Goal: Obtain resource: Download file/media

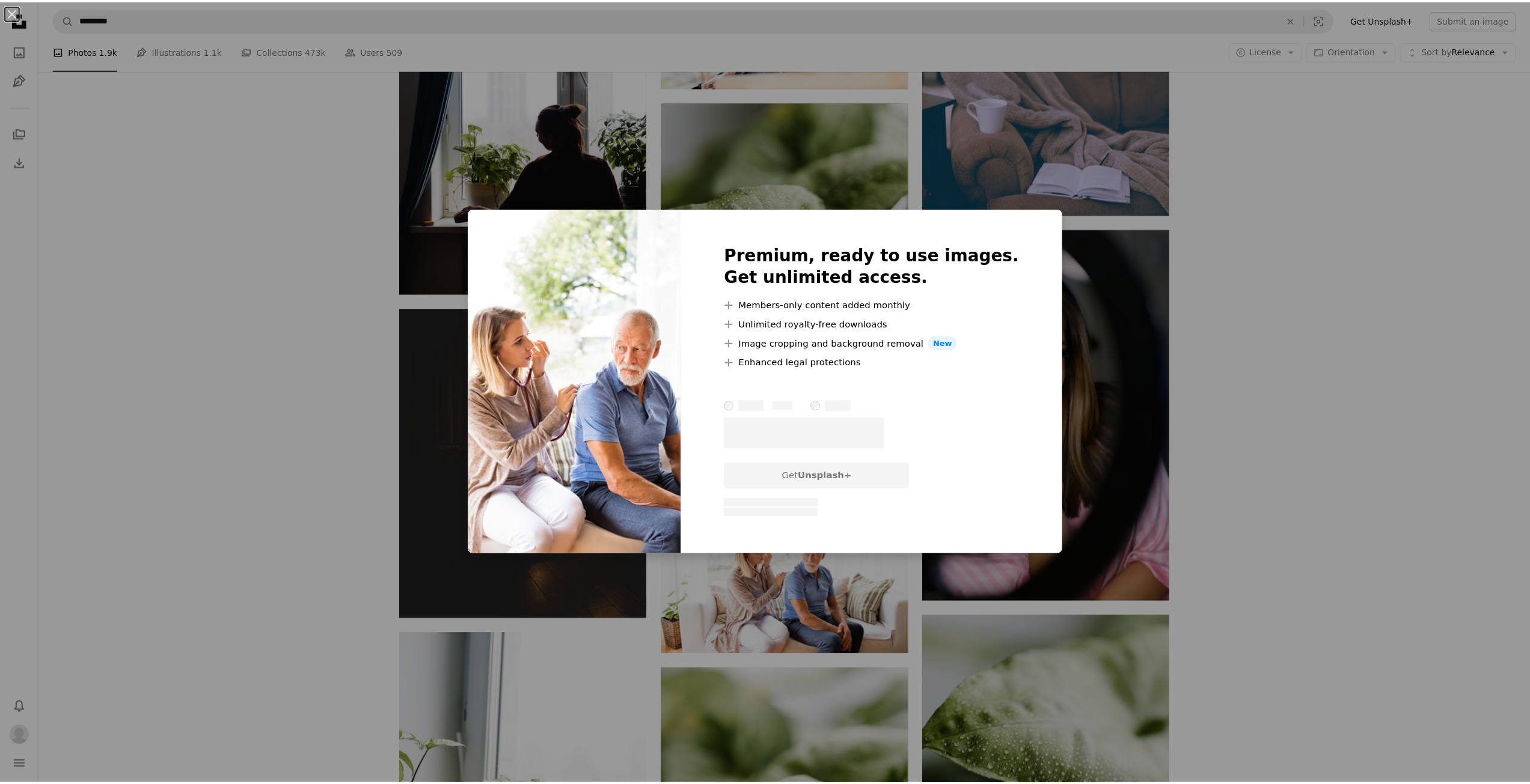
scroll to position [1917, 0]
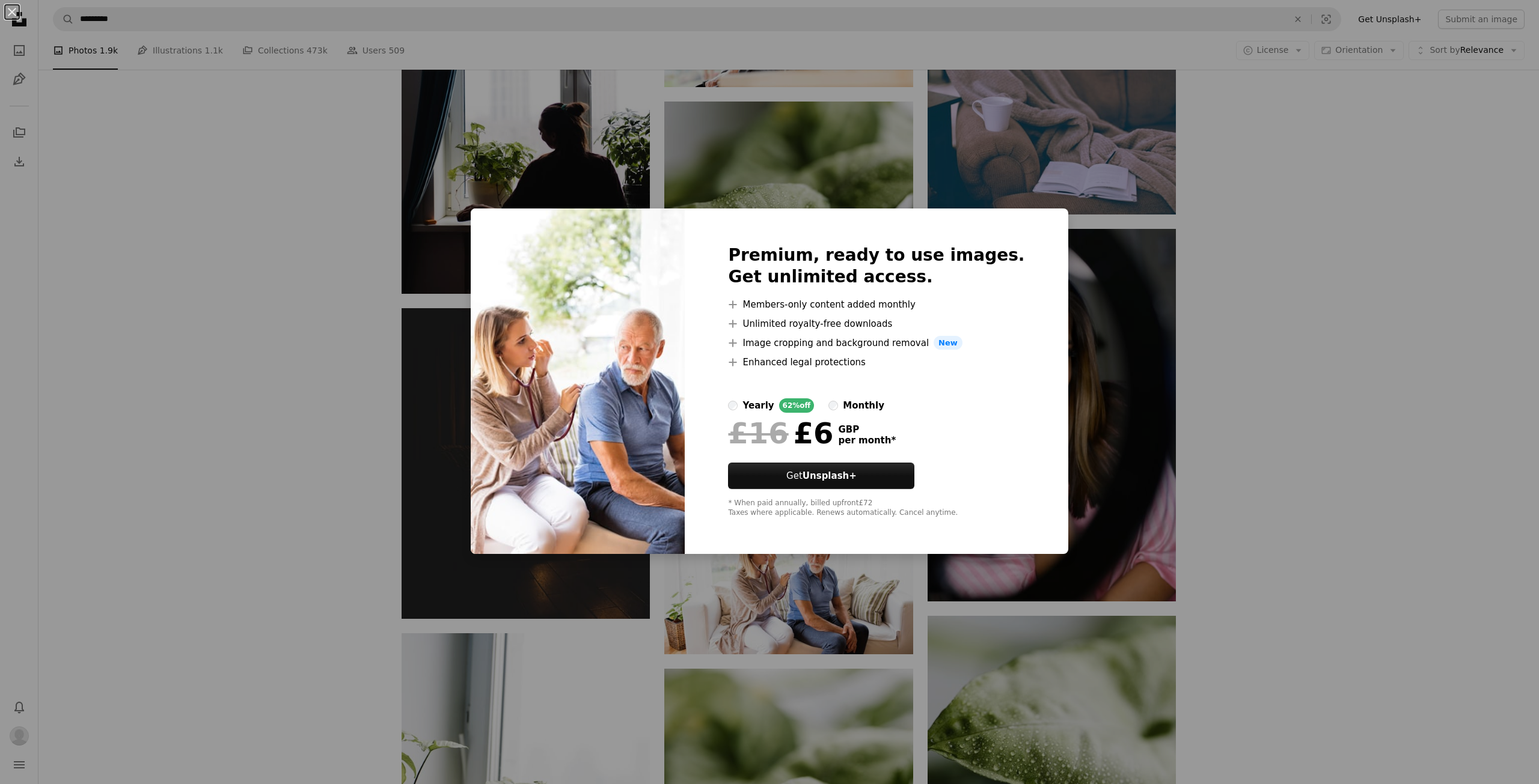
click at [1284, 290] on div "An X shape Premium, ready to use images. Get unlimited access. A plus sign Memb…" at bounding box center [770, 392] width 1539 height 784
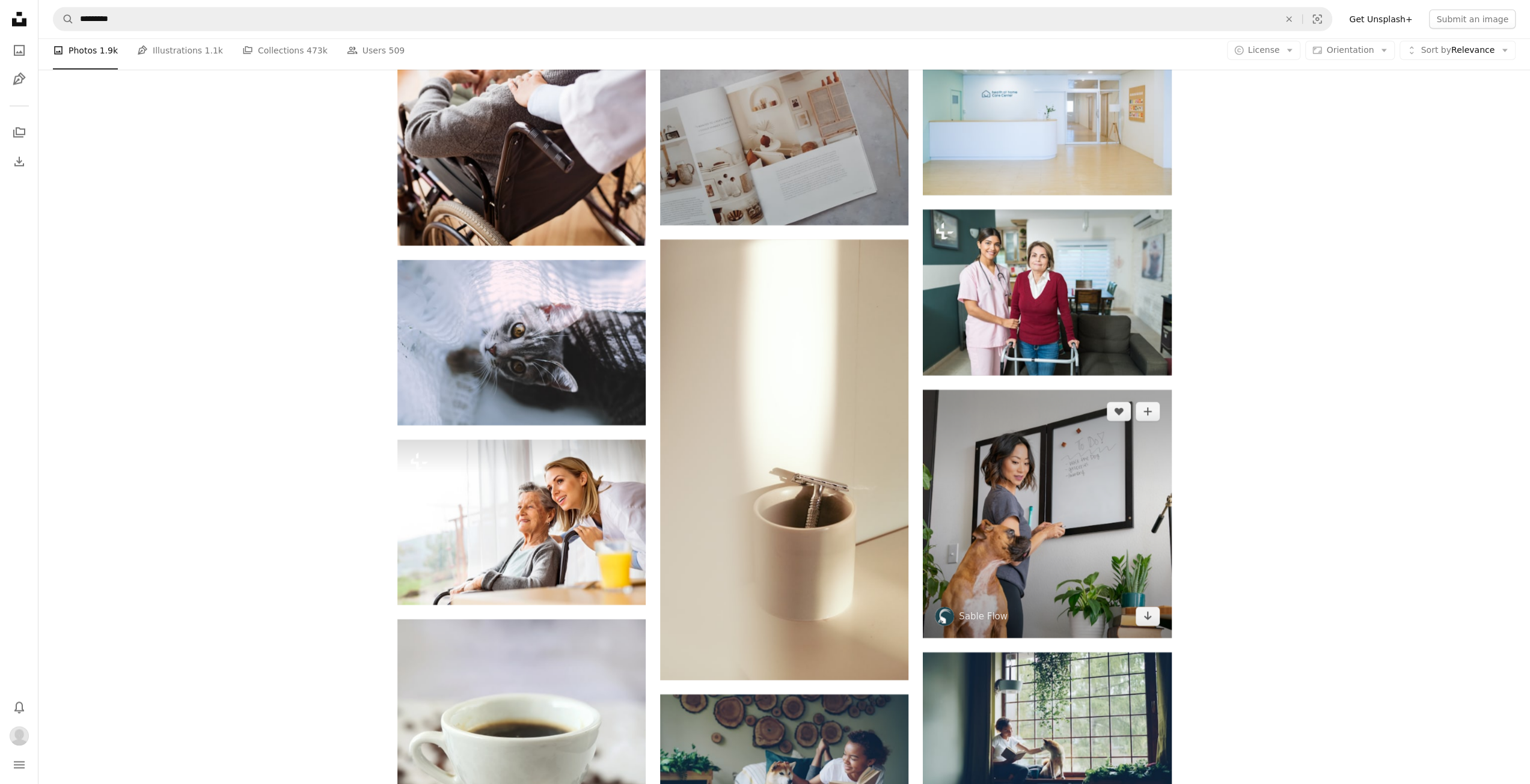
scroll to position [3840, 0]
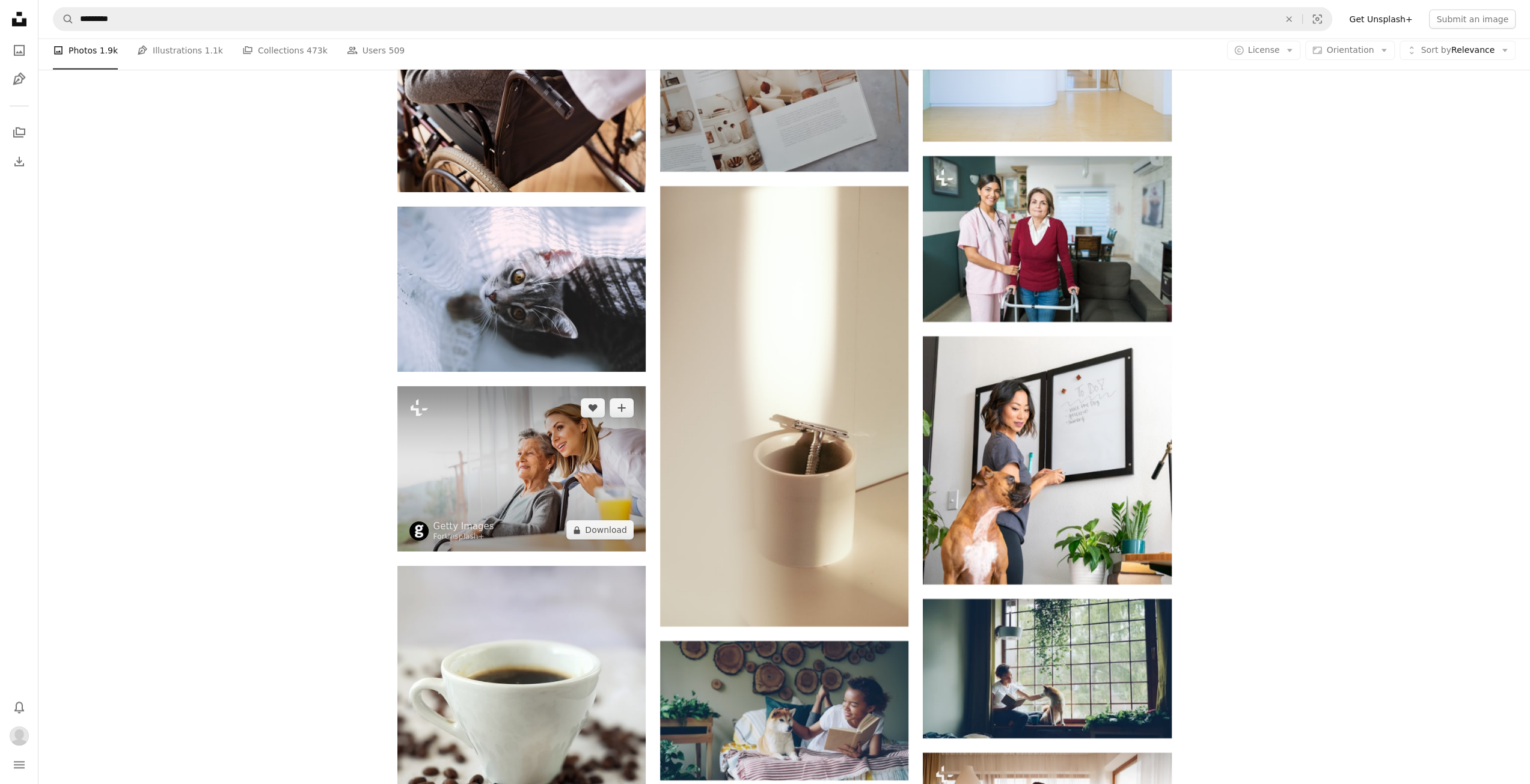
click at [581, 484] on img at bounding box center [521, 469] width 248 height 165
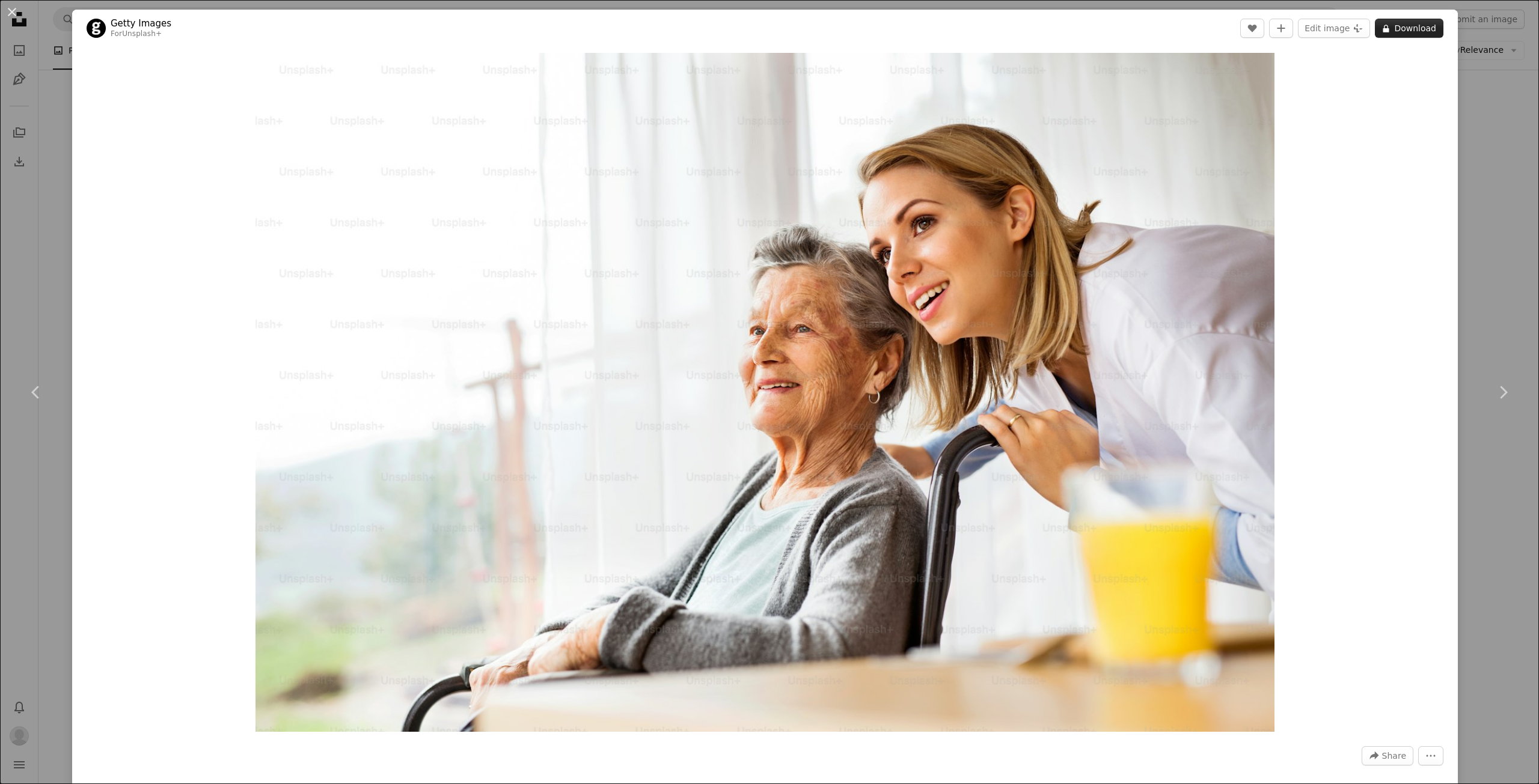
click at [1392, 22] on button "A lock Download" at bounding box center [1409, 28] width 69 height 19
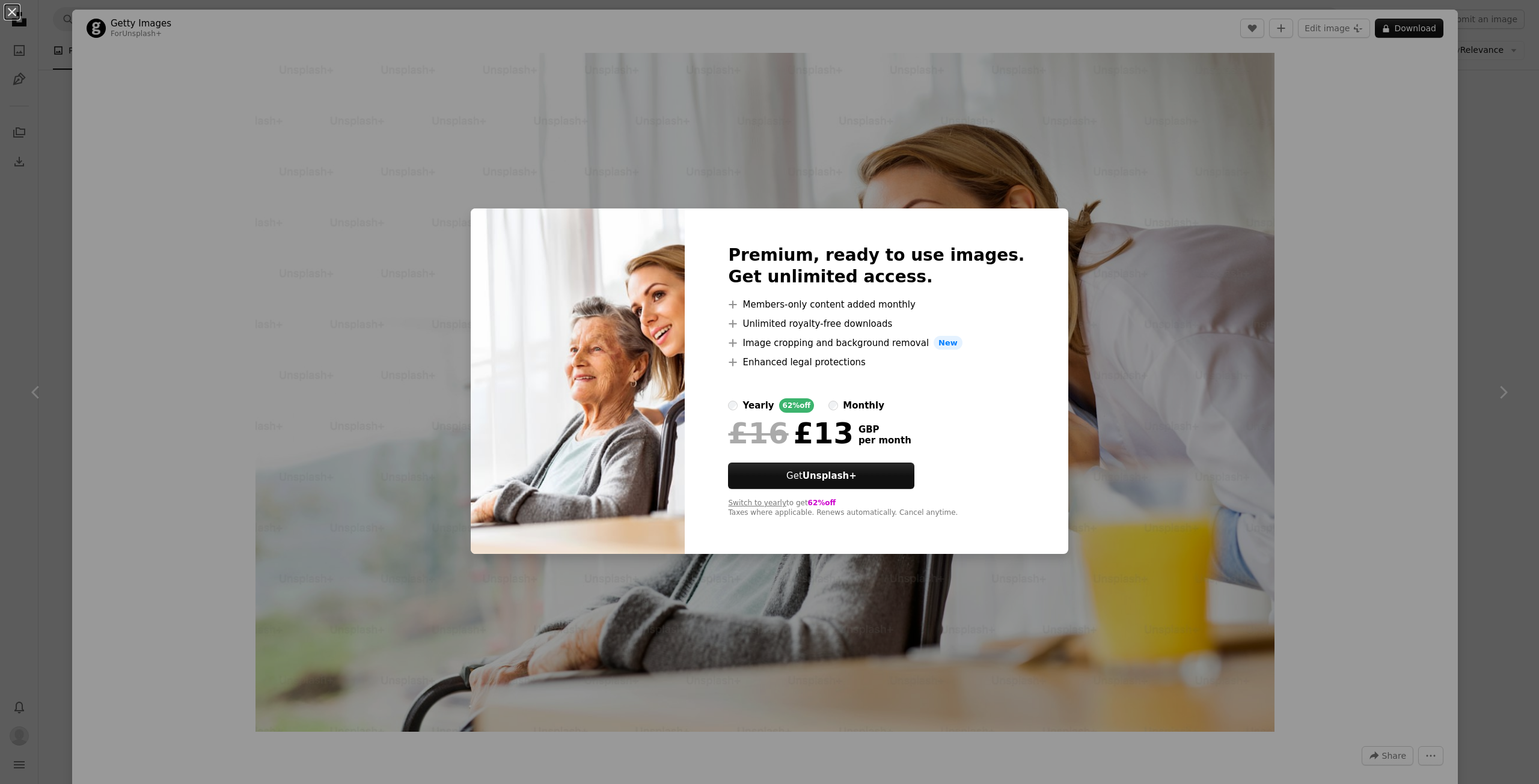
click at [1051, 189] on div "An X shape Premium, ready to use images. Get unlimited access. A plus sign Memb…" at bounding box center [770, 392] width 1539 height 784
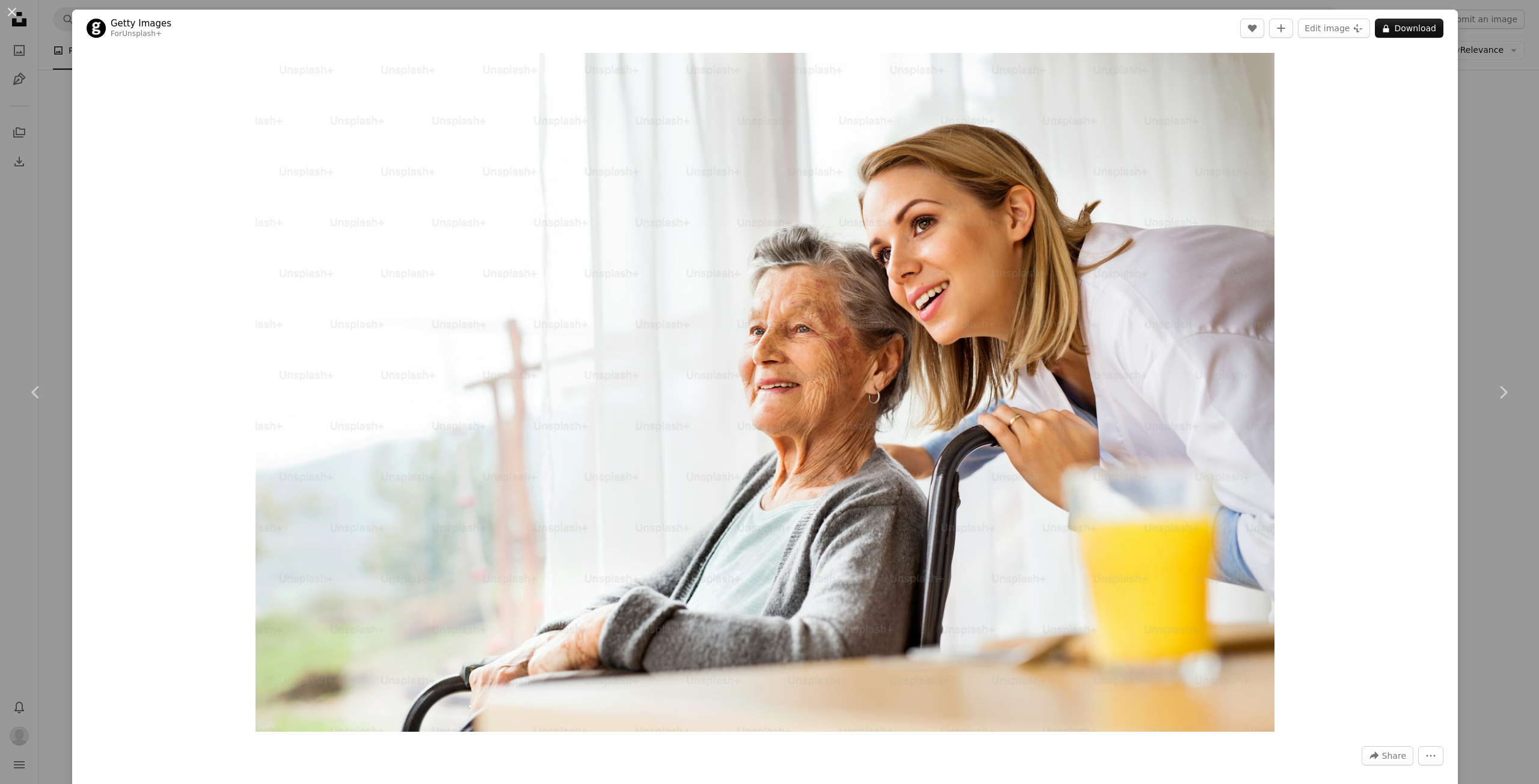
click at [1481, 53] on div "An X shape Chevron left Chevron right Getty Images For Unsplash+ A heart A plus…" at bounding box center [770, 392] width 1539 height 784
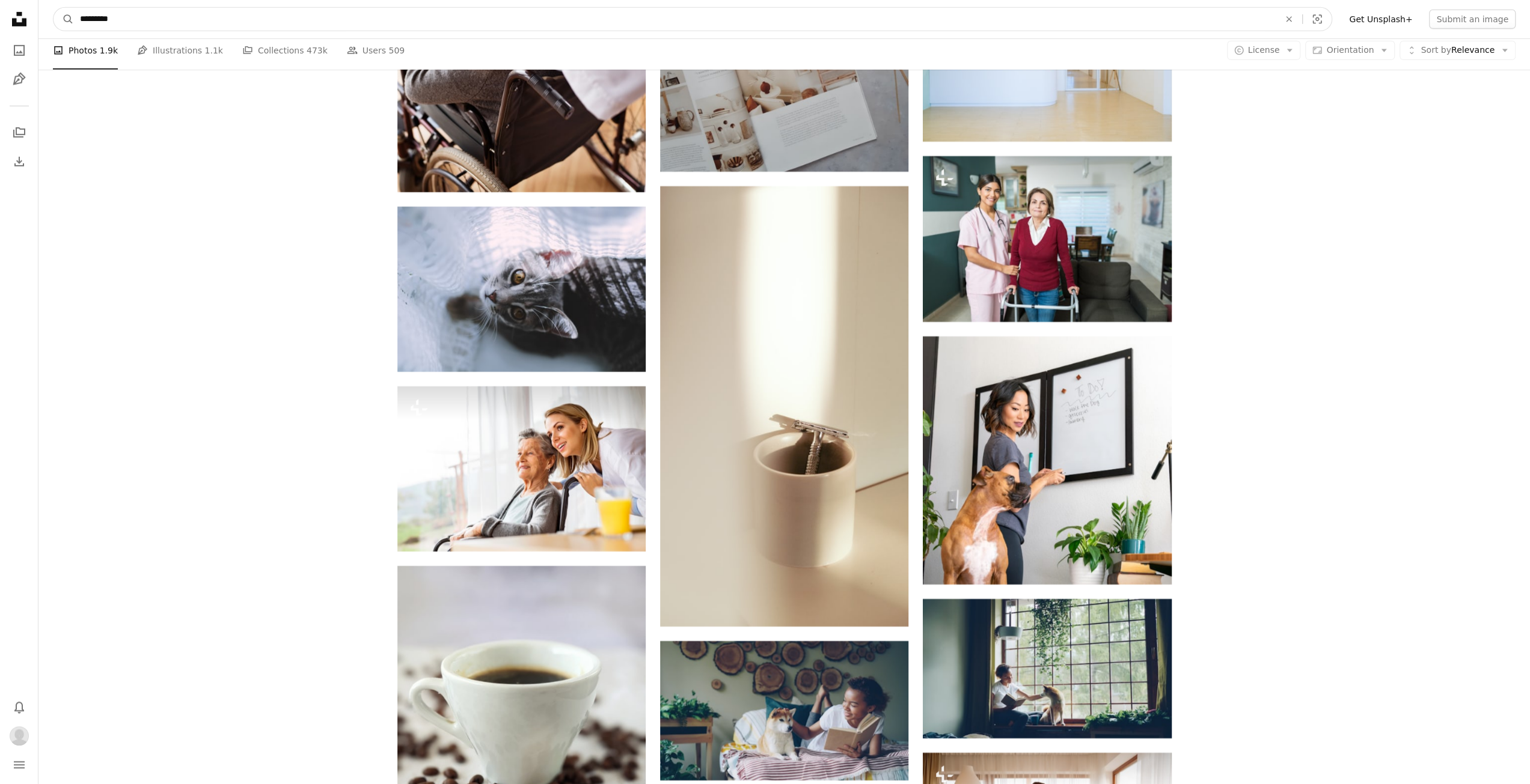
click at [295, 19] on input "*********" at bounding box center [674, 19] width 1202 height 23
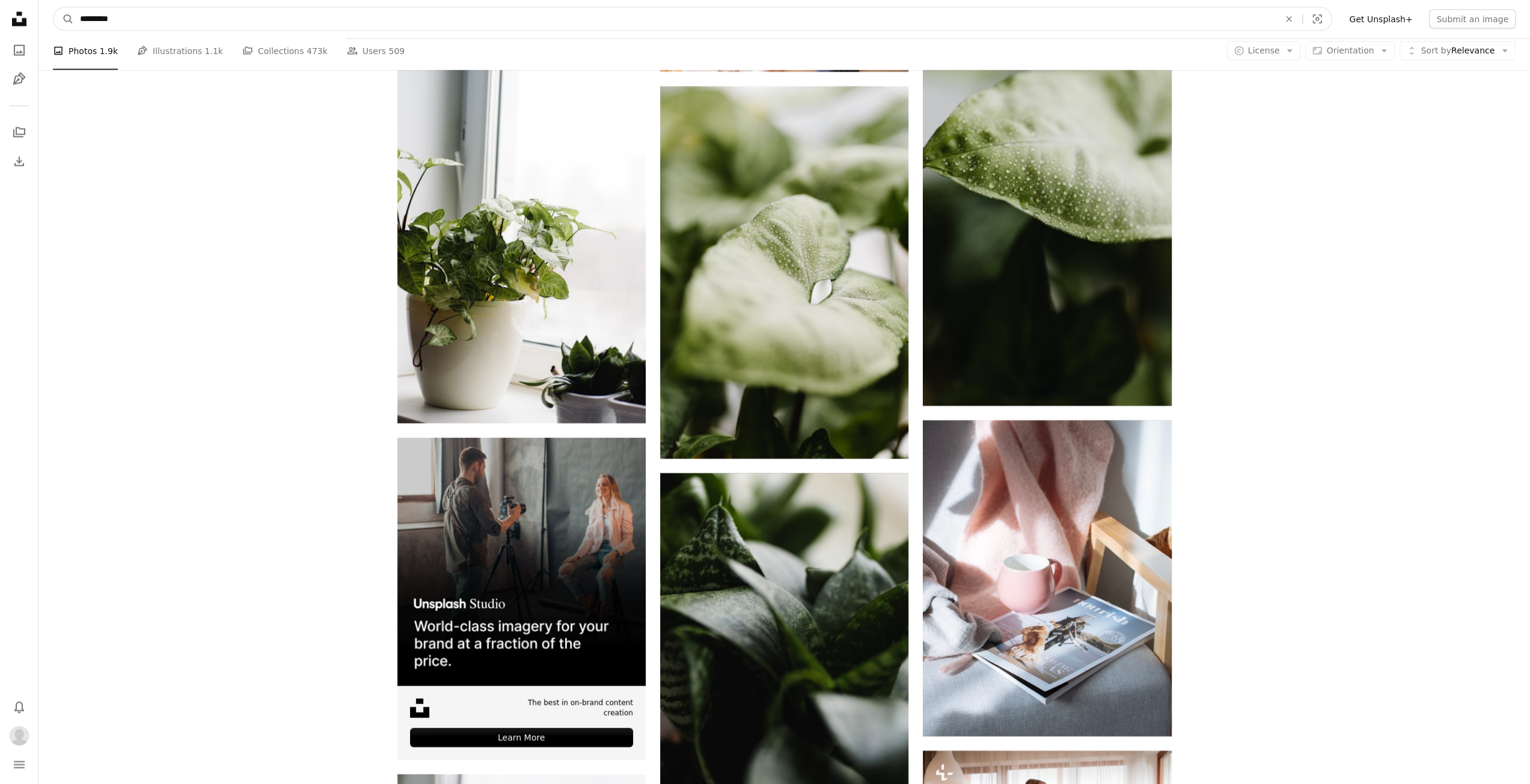
scroll to position [2397, 0]
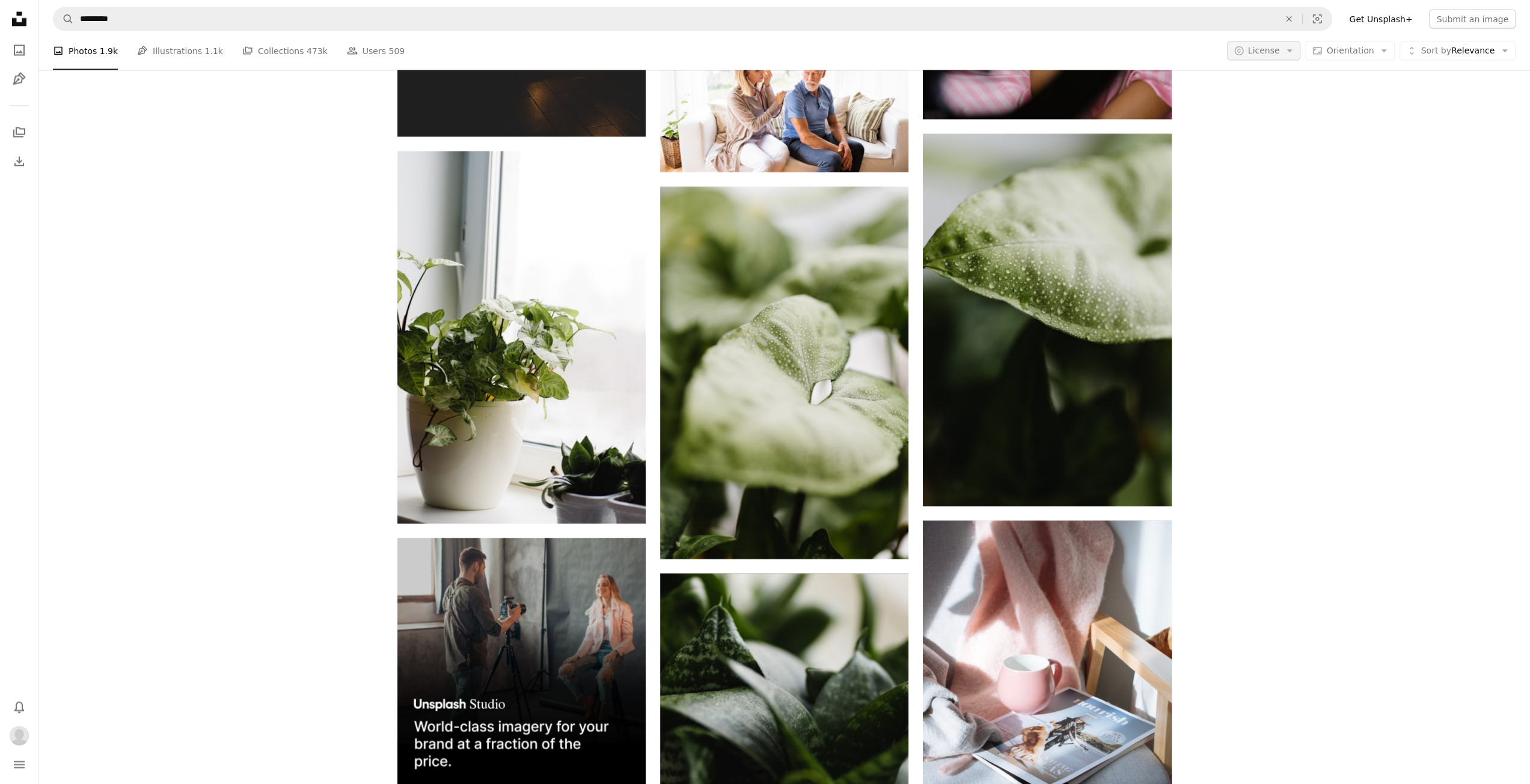
click at [1295, 50] on icon "Arrow down" at bounding box center [1289, 50] width 11 height 11
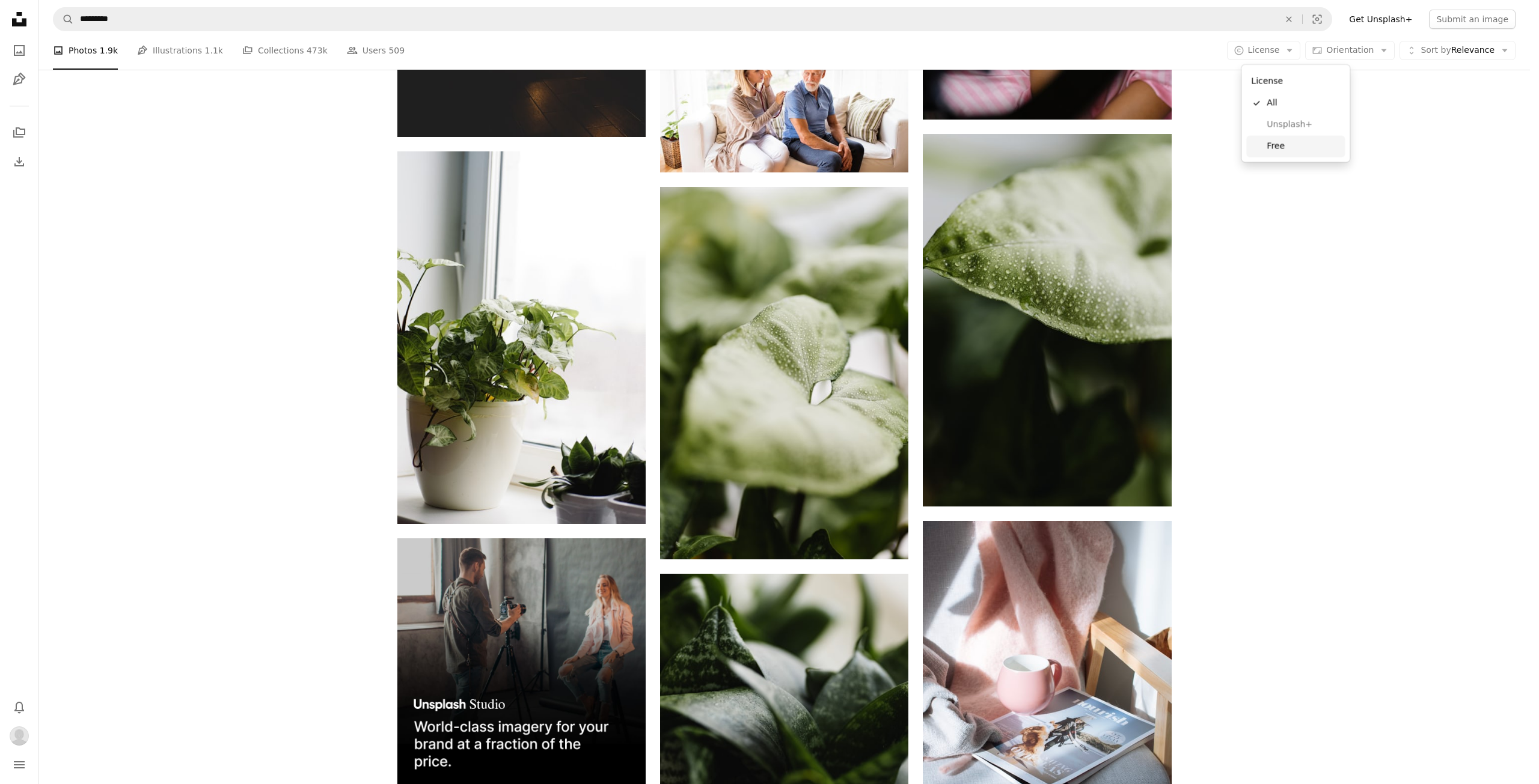
click at [1274, 144] on span "Free" at bounding box center [1303, 146] width 74 height 12
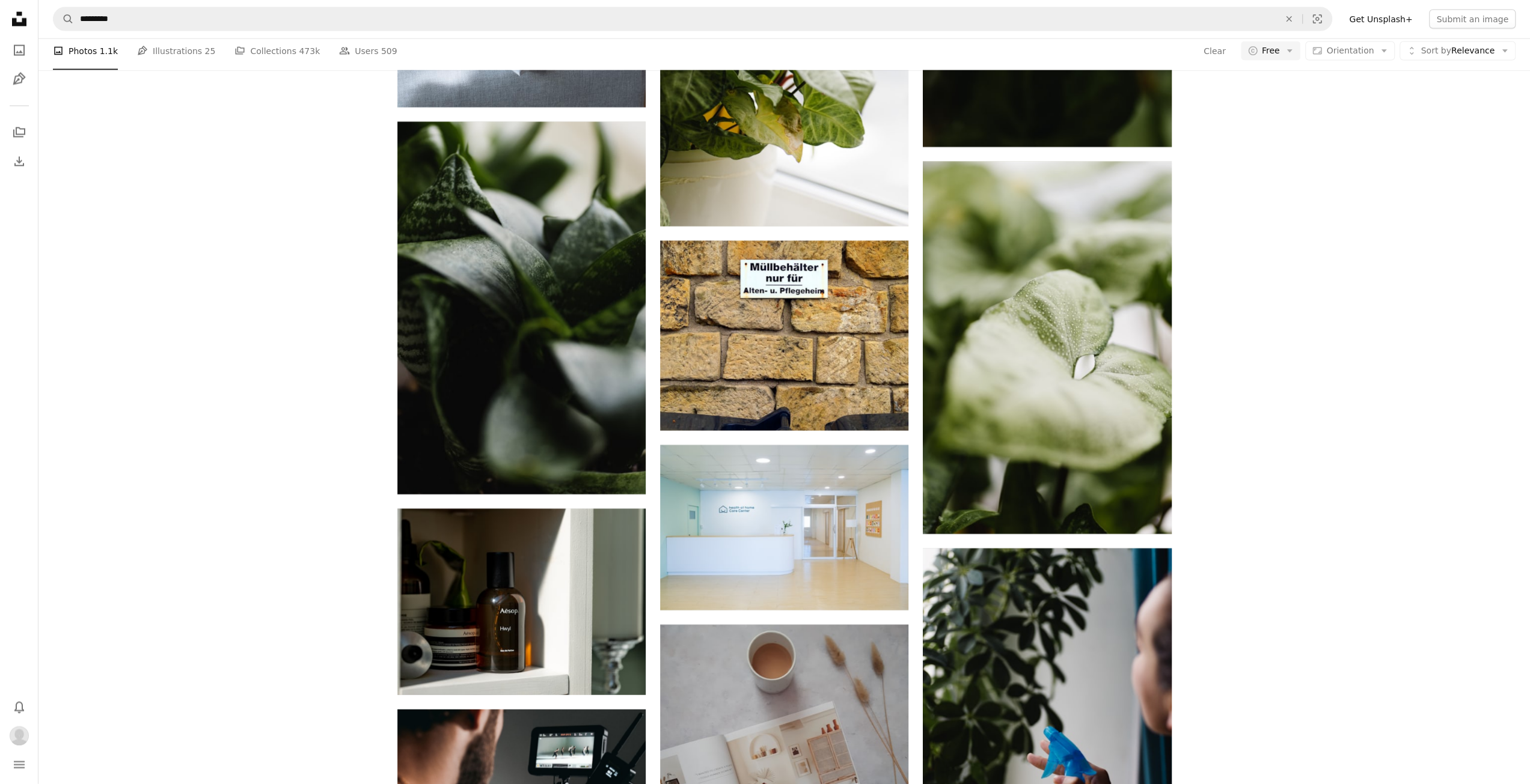
scroll to position [1502, 0]
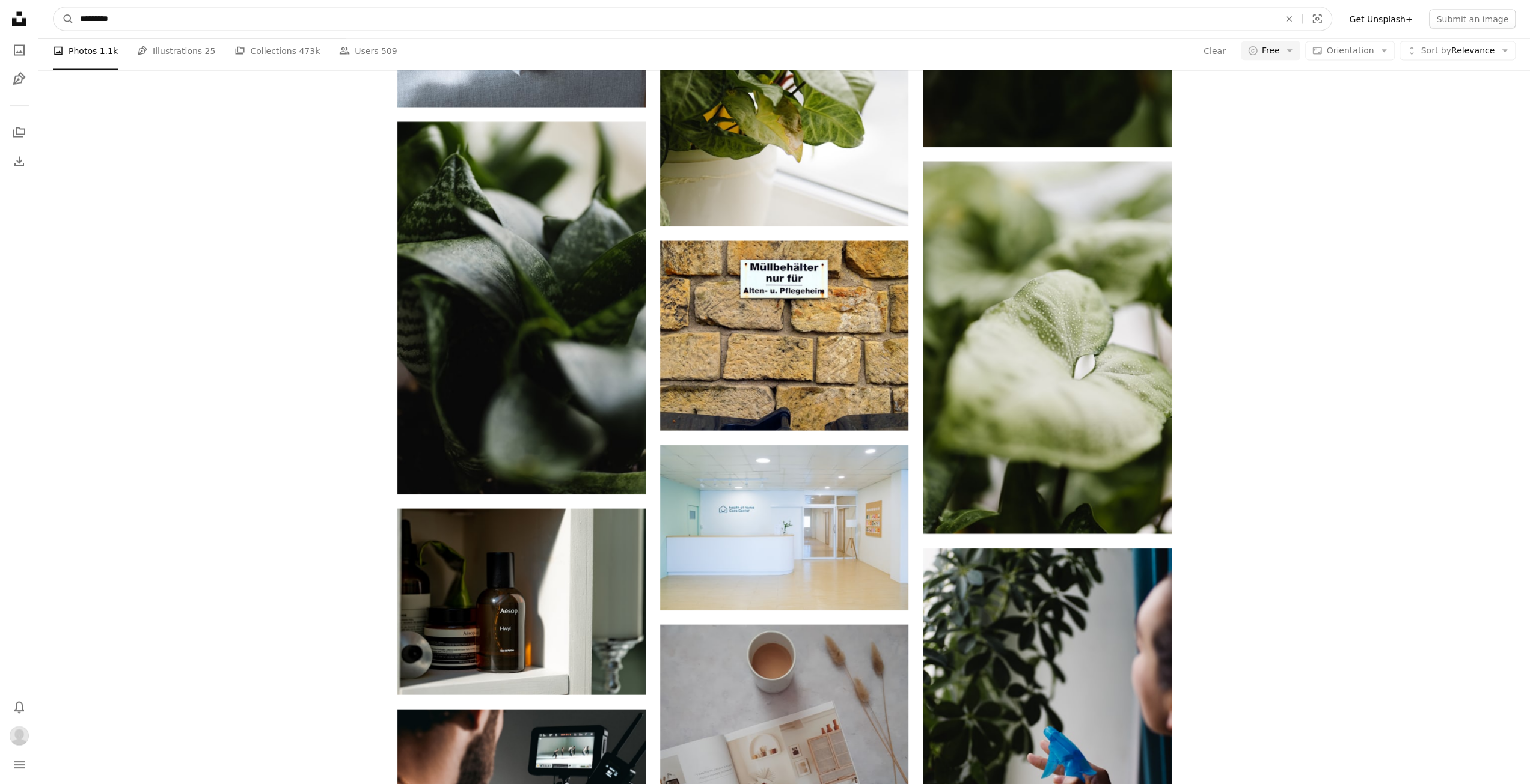
click at [181, 24] on input "*********" at bounding box center [674, 19] width 1202 height 23
type input "*"
type input "*********"
click at [53, 8] on button "A magnifying glass" at bounding box center [63, 19] width 20 height 23
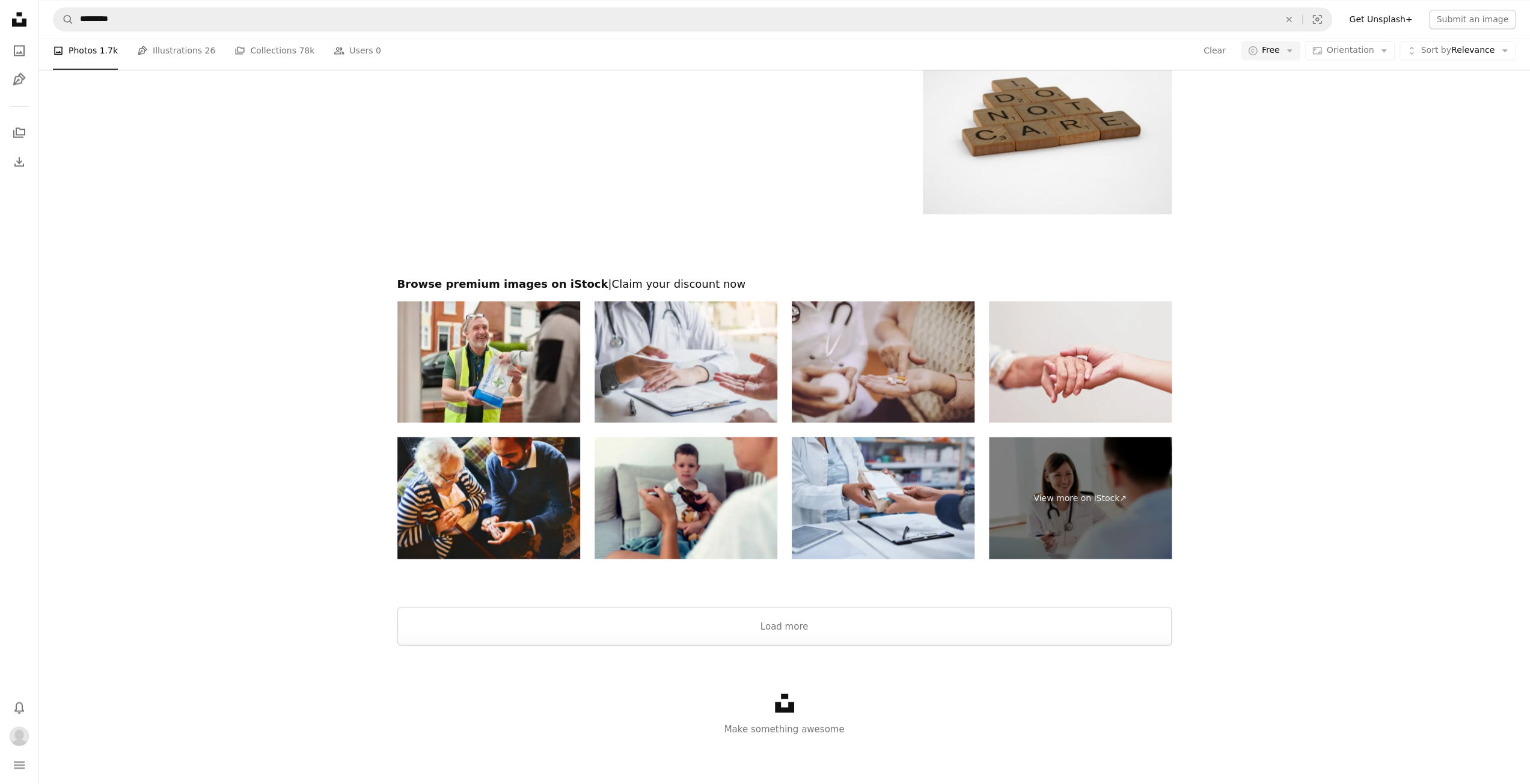
scroll to position [1803, 0]
